Goal: Navigation & Orientation: Find specific page/section

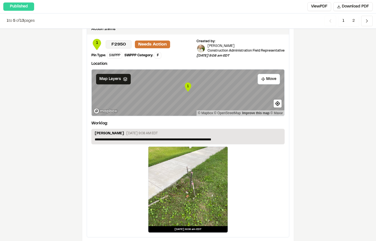
scroll to position [902, 0]
click at [366, 22] on icon "Navigation" at bounding box center [367, 21] width 6 height 6
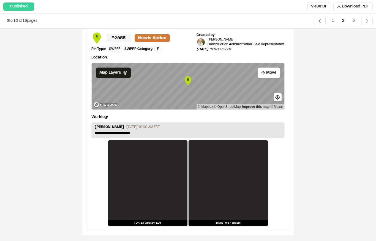
scroll to position [906, 0]
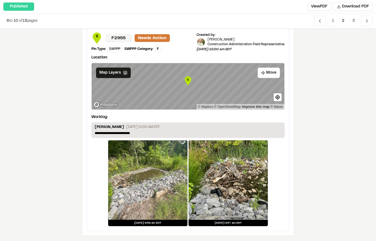
click at [365, 22] on icon "Navigation" at bounding box center [367, 21] width 6 height 6
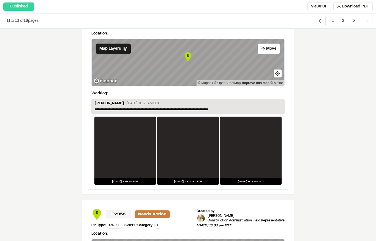
scroll to position [366, 0]
